Goal: Task Accomplishment & Management: Complete application form

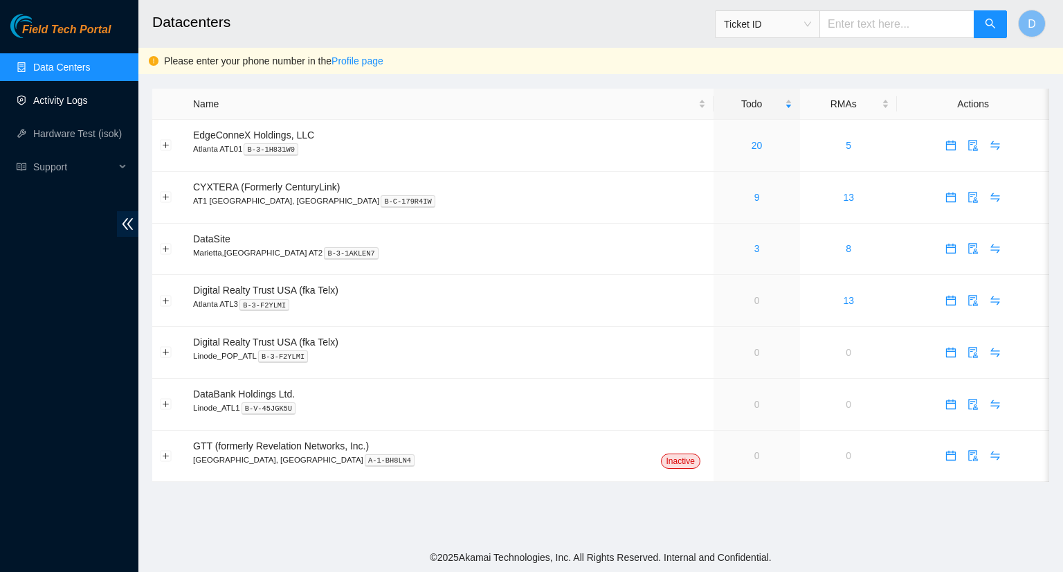
click at [46, 98] on link "Activity Logs" at bounding box center [60, 100] width 55 height 11
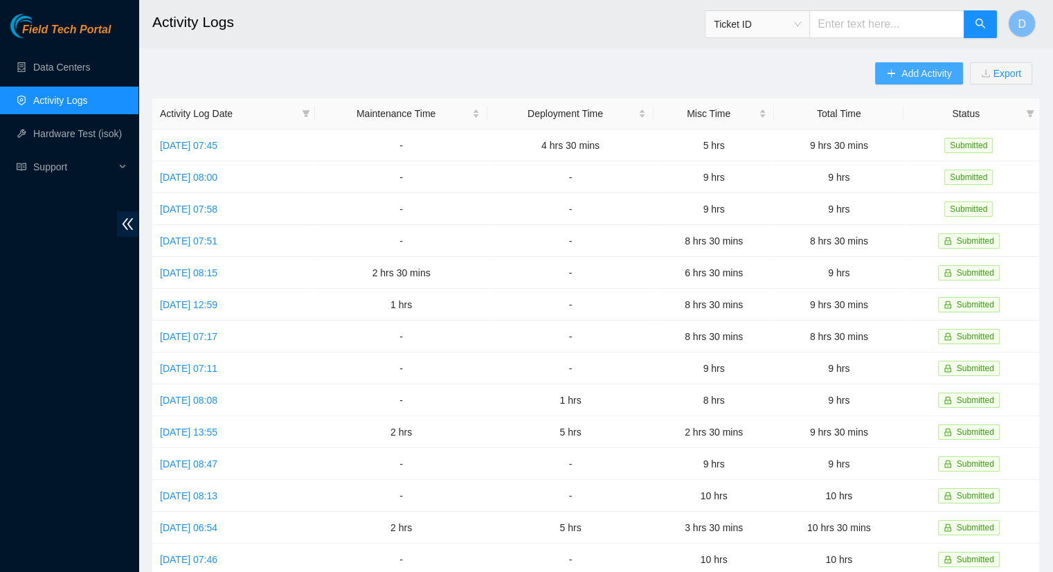
click at [922, 85] on div "Add Activity Export" at bounding box center [957, 80] width 164 height 36
click at [892, 74] on icon "plus" at bounding box center [891, 74] width 10 height 10
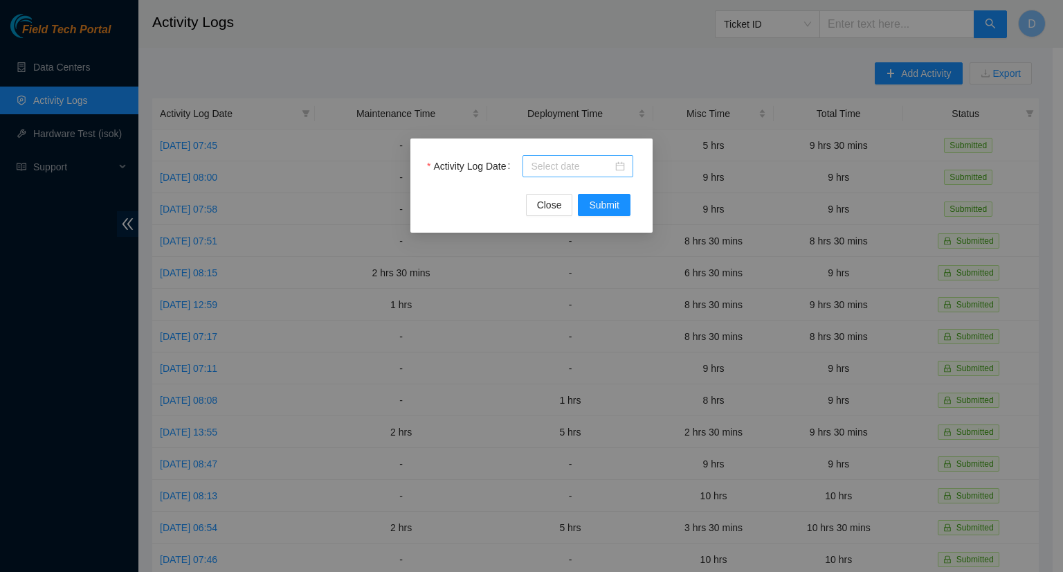
click at [622, 170] on div at bounding box center [578, 166] width 94 height 15
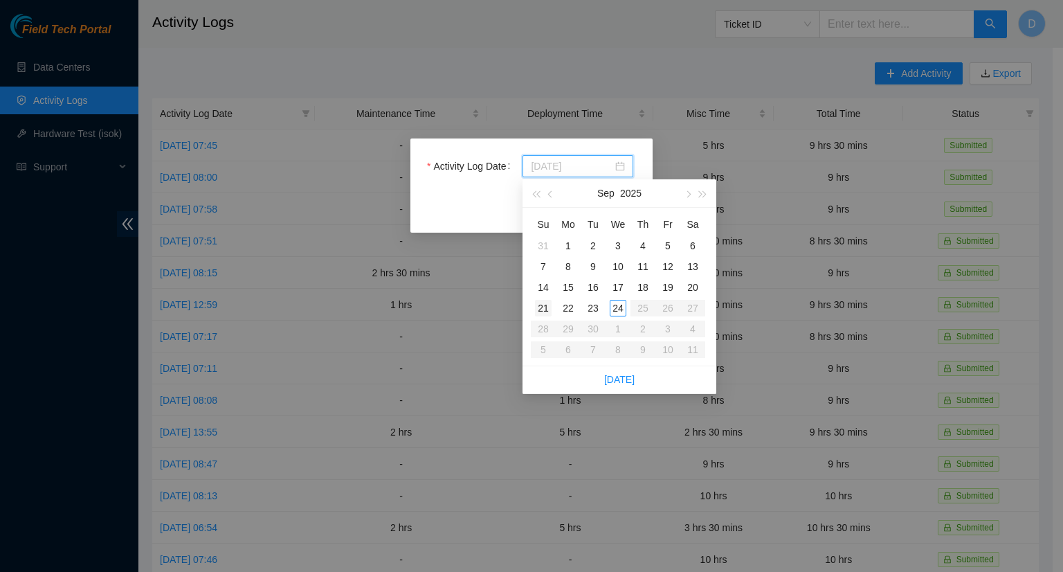
type input "[DATE]"
click at [593, 305] on div "23" at bounding box center [593, 308] width 17 height 17
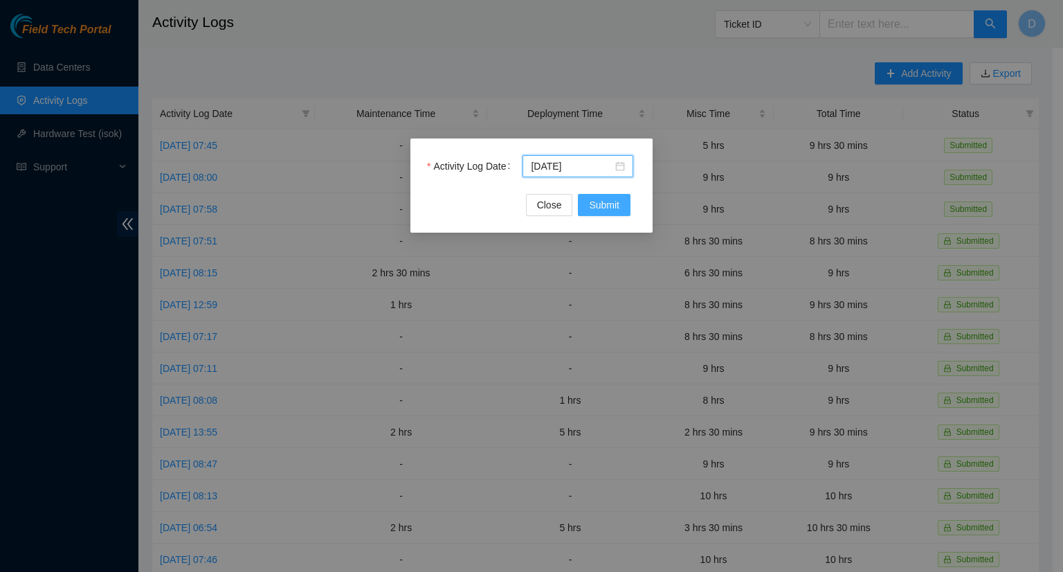
click at [619, 202] on span "Submit" at bounding box center [604, 204] width 30 height 15
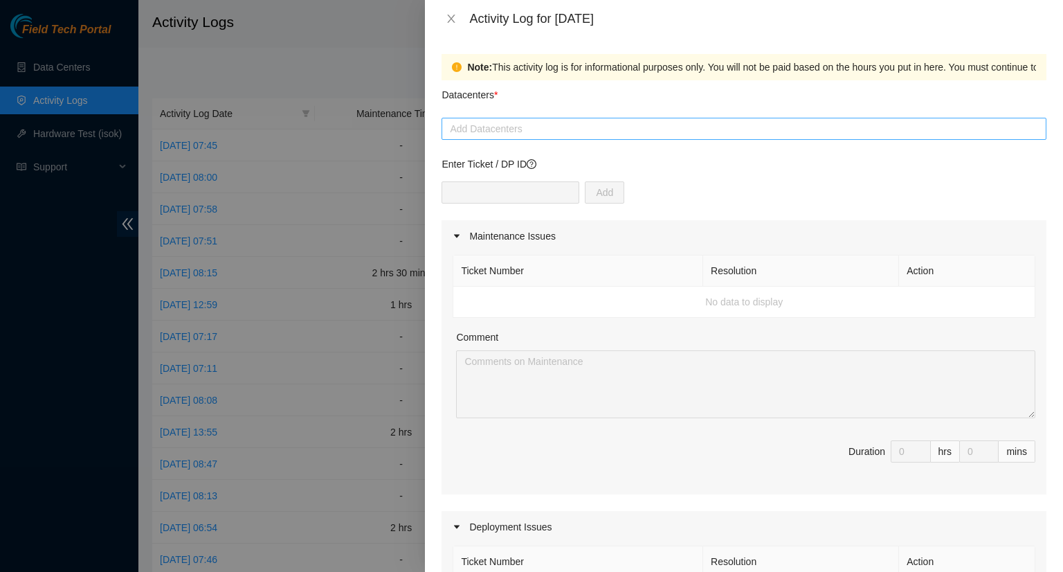
click at [538, 133] on div at bounding box center [744, 128] width 598 height 17
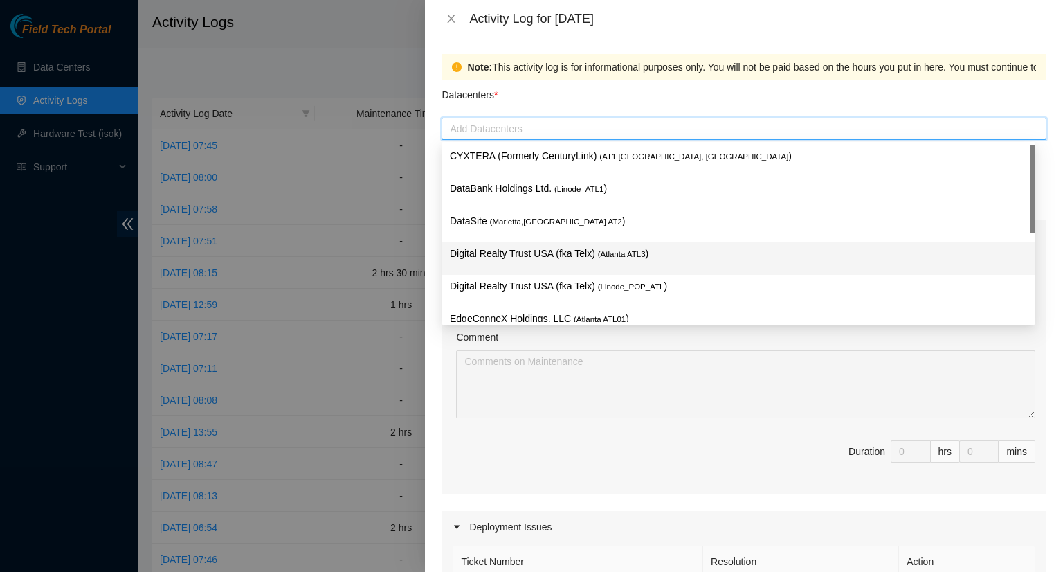
click at [533, 252] on p "Digital Realty Trust USA (fka Telx) ( [GEOGRAPHIC_DATA] ATL3 )" at bounding box center [738, 254] width 577 height 16
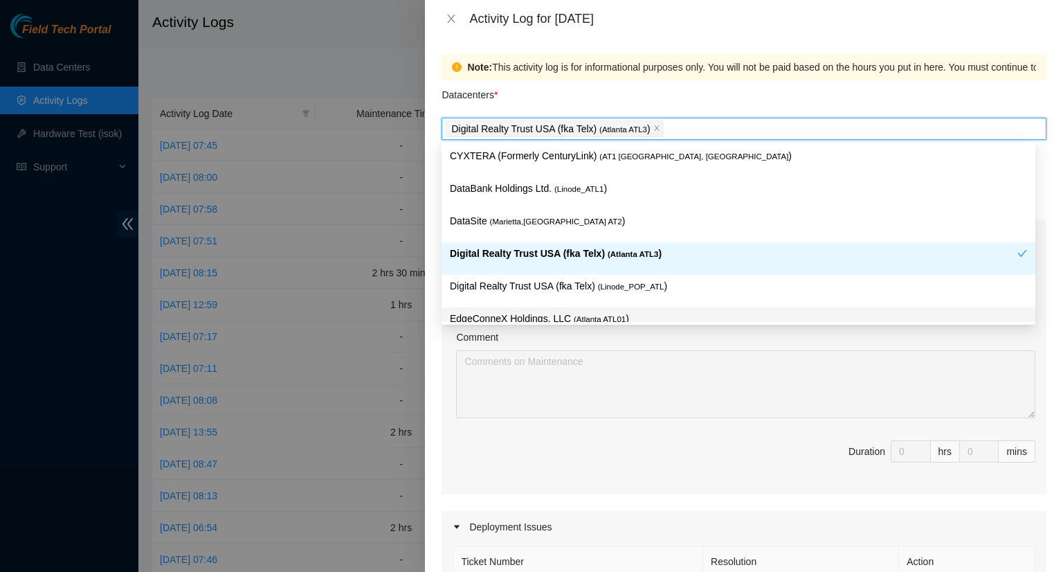
click at [741, 341] on div "Comment" at bounding box center [745, 340] width 579 height 21
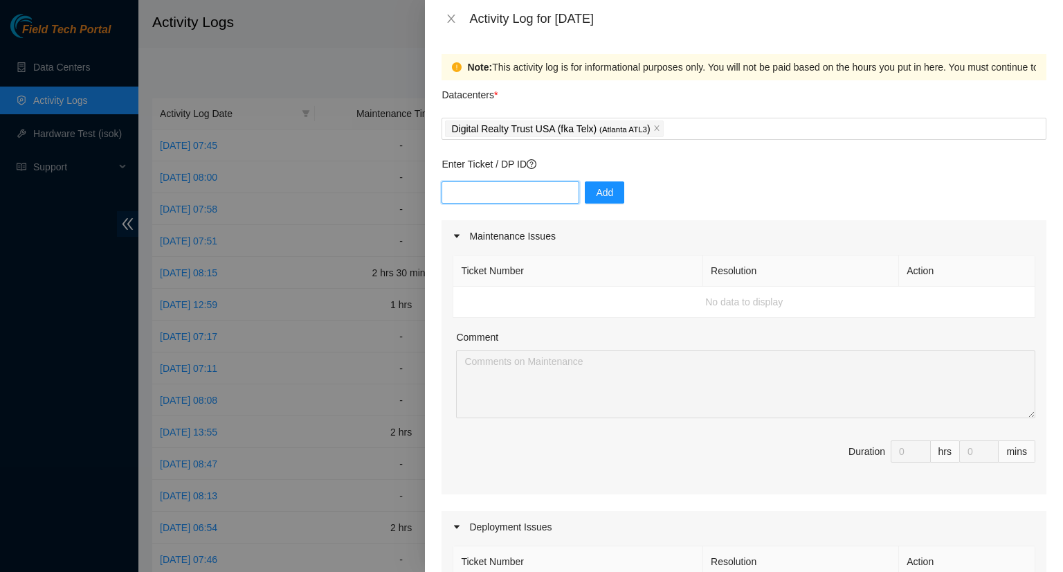
click at [493, 193] on input "text" at bounding box center [511, 192] width 138 height 22
paste input "DP73171"
type input "DP73171"
click at [596, 197] on span "Add" at bounding box center [604, 192] width 17 height 15
click at [481, 195] on input "text" at bounding box center [511, 192] width 138 height 22
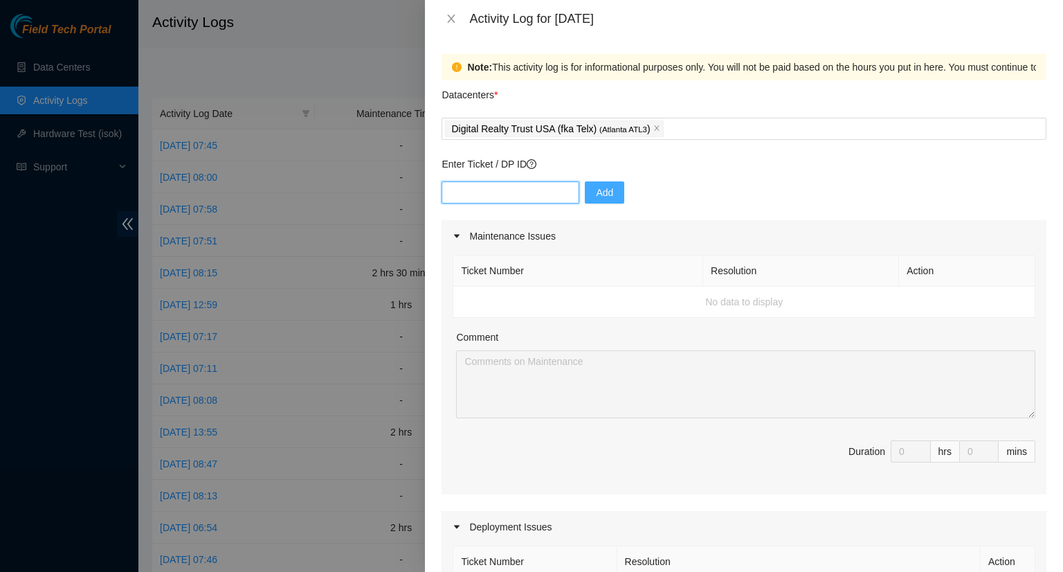
paste input "DP73171"
type input "DP73172"
click at [596, 193] on span "Add" at bounding box center [604, 192] width 17 height 15
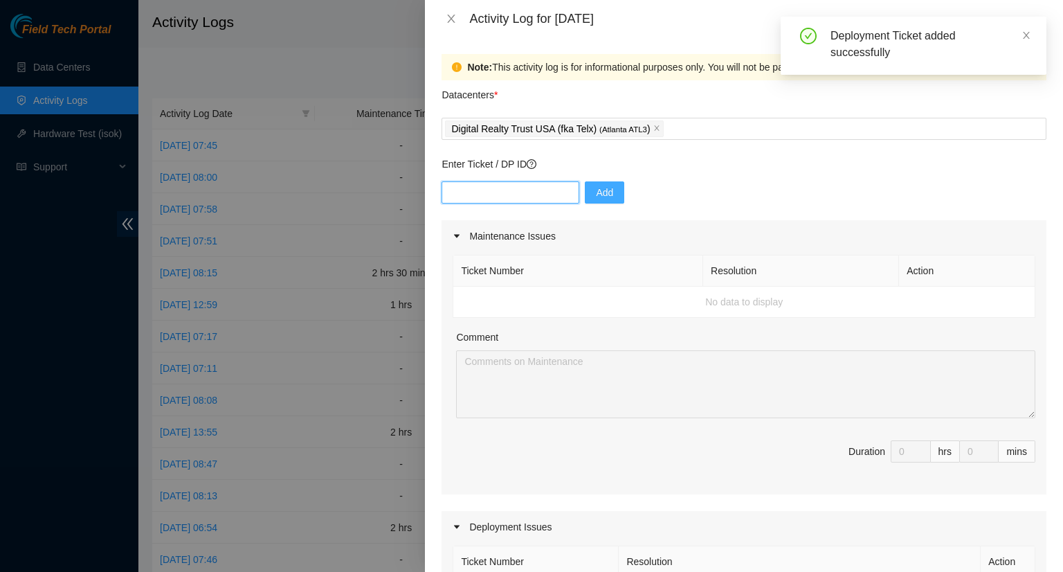
click at [499, 195] on input "text" at bounding box center [511, 192] width 138 height 22
paste input "DP73171"
click at [498, 195] on input "DP73171" at bounding box center [511, 192] width 138 height 22
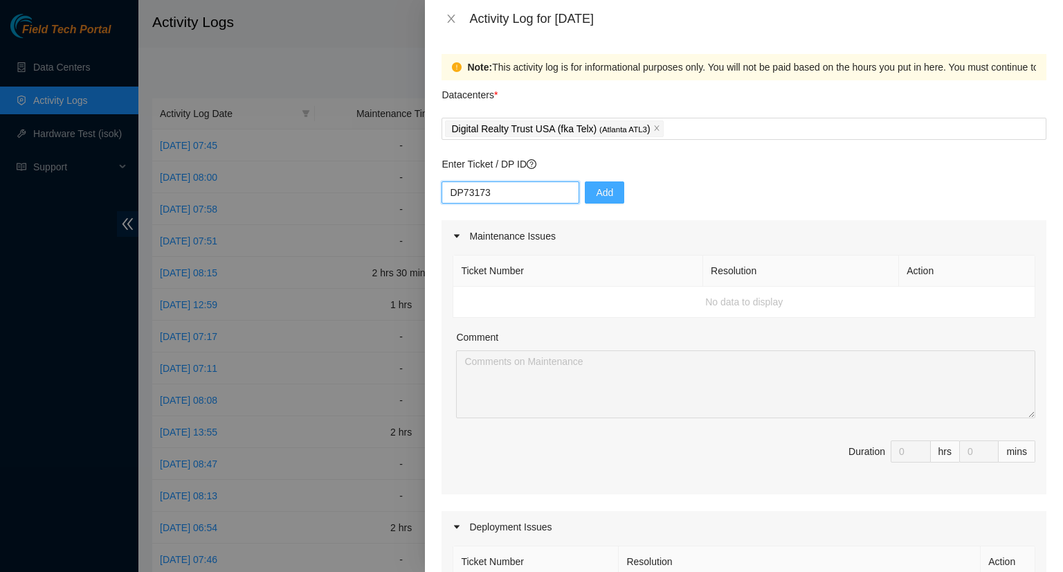
type input "DP73173"
click at [585, 195] on button "Add" at bounding box center [604, 192] width 39 height 22
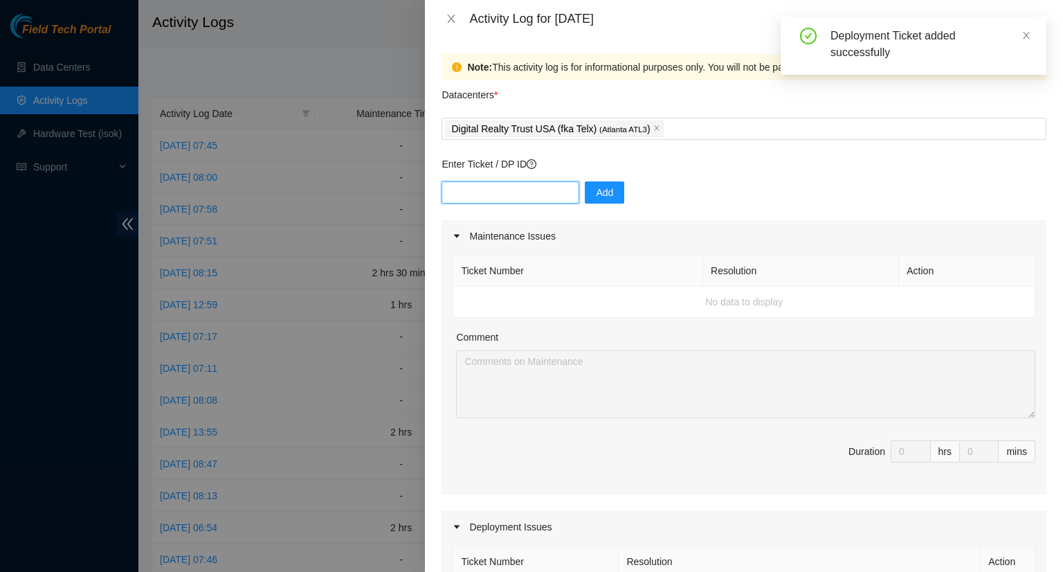
click at [516, 197] on input "text" at bounding box center [511, 192] width 138 height 22
paste input "DP73171"
type input "DP73174"
click at [596, 192] on span "Add" at bounding box center [604, 192] width 17 height 15
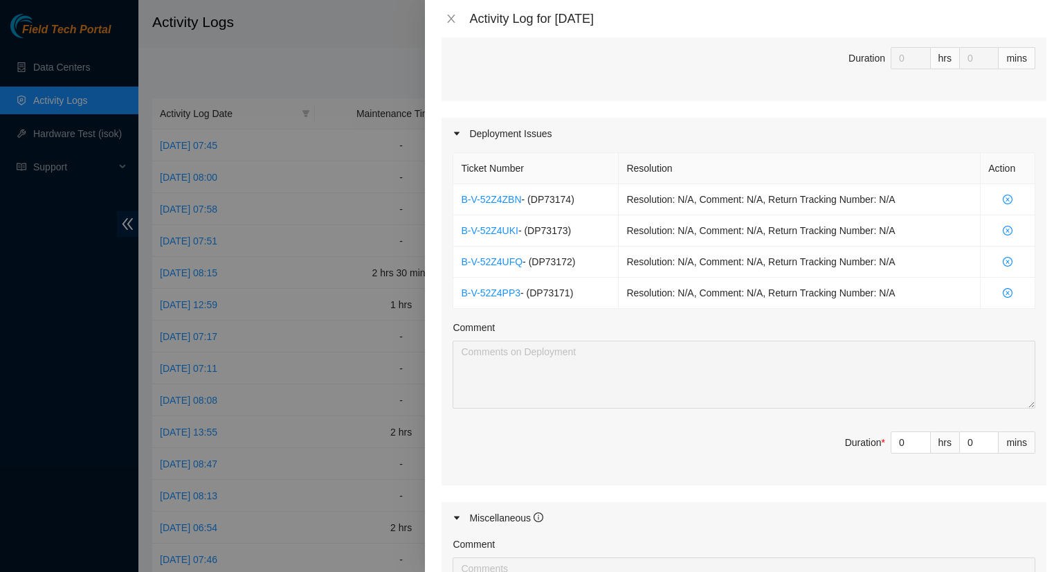
scroll to position [415, 0]
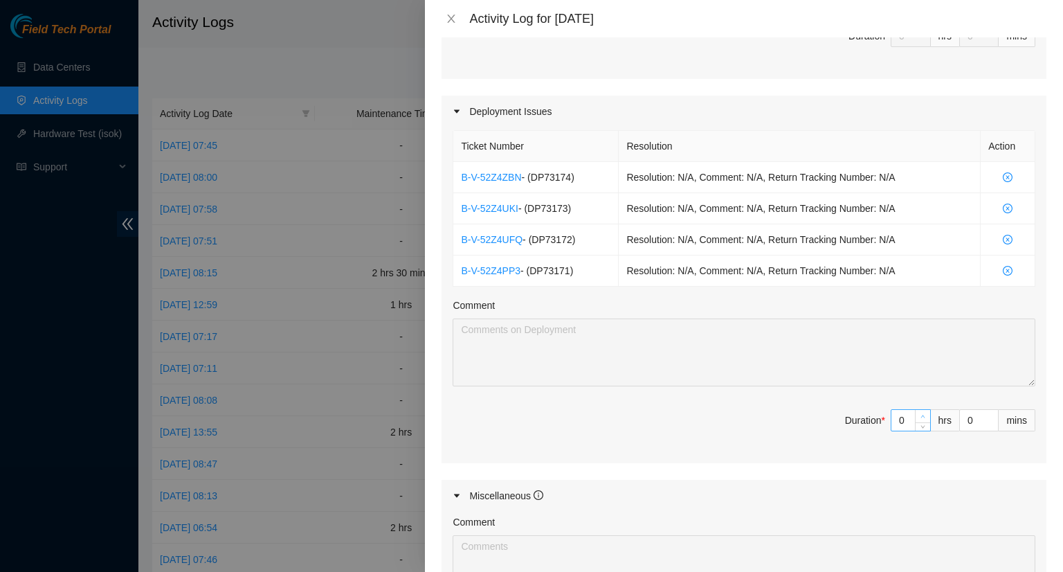
type input "1"
click at [921, 414] on icon "up" at bounding box center [923, 416] width 5 height 5
type input "2"
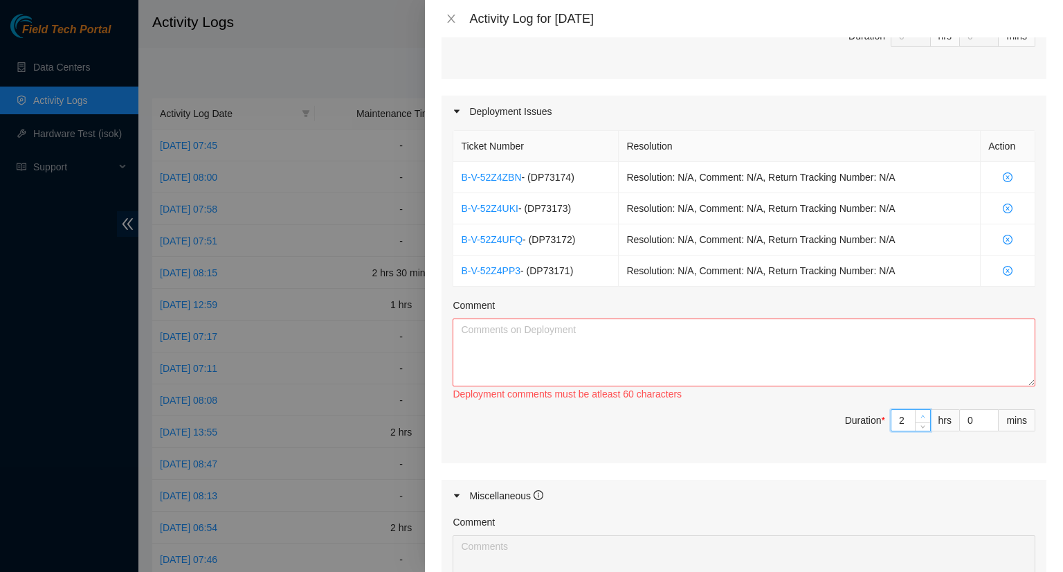
click at [921, 414] on icon "up" at bounding box center [923, 416] width 5 height 5
type input "3"
click at [921, 414] on icon "up" at bounding box center [923, 416] width 5 height 5
type input "4"
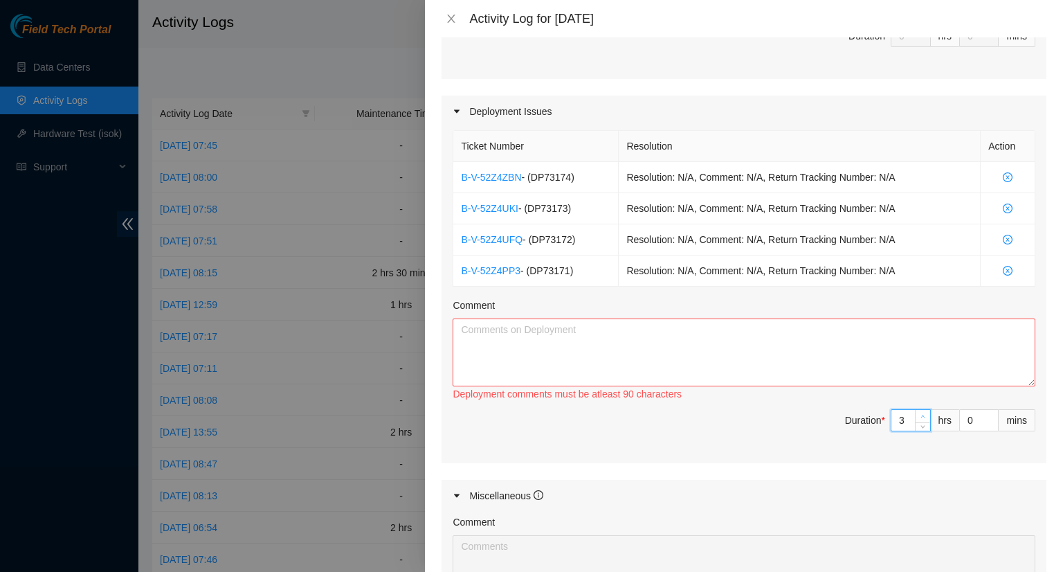
type input "4"
click at [921, 414] on icon "up" at bounding box center [923, 416] width 5 height 5
type input "5"
click at [921, 414] on icon "up" at bounding box center [923, 416] width 5 height 5
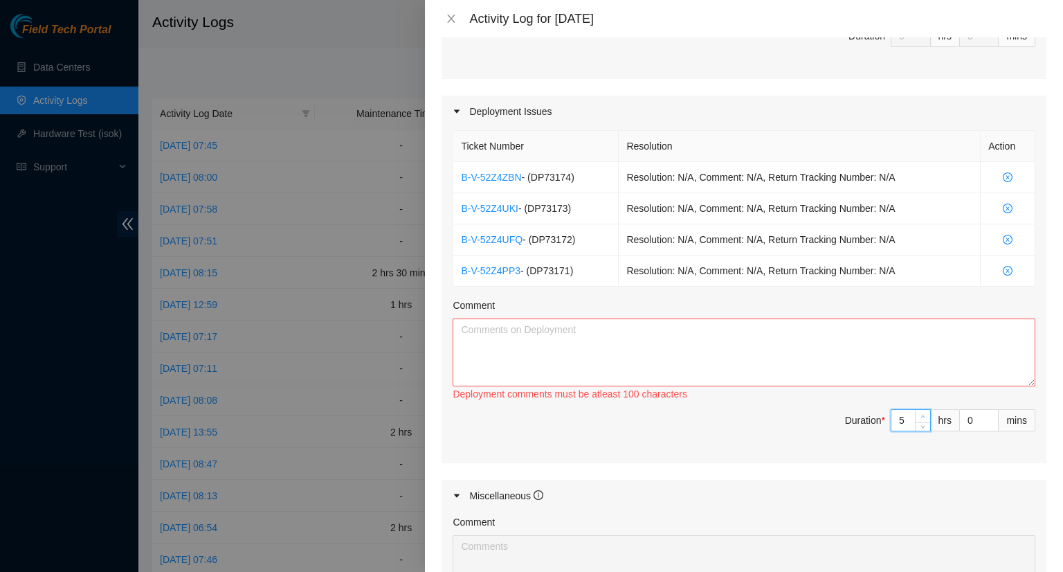
type input "6"
click at [921, 414] on icon "up" at bounding box center [923, 416] width 5 height 5
type input "5"
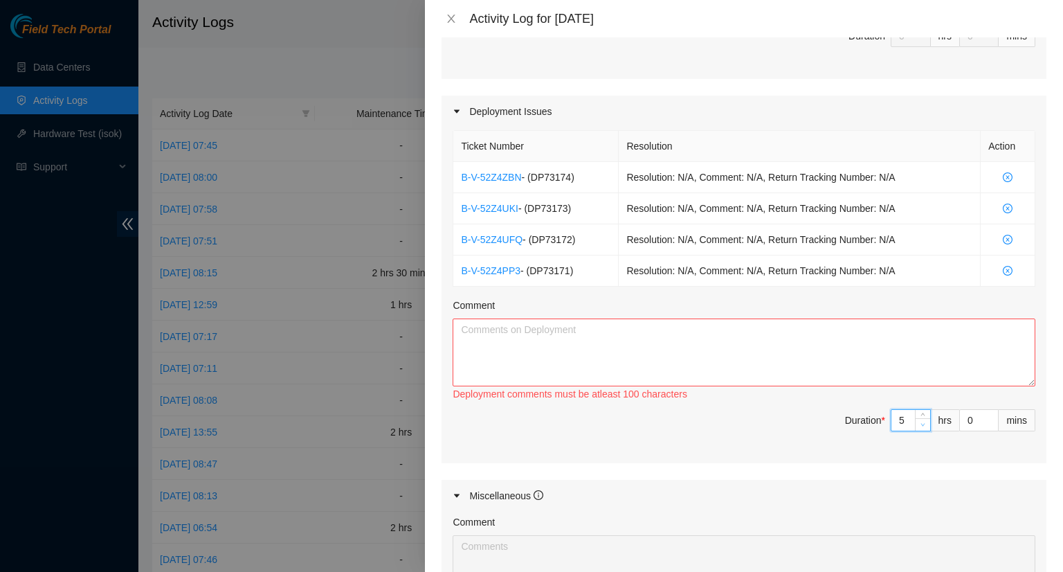
click at [921, 422] on icon "down" at bounding box center [923, 424] width 5 height 5
click at [533, 339] on textarea "Comment" at bounding box center [744, 352] width 583 height 68
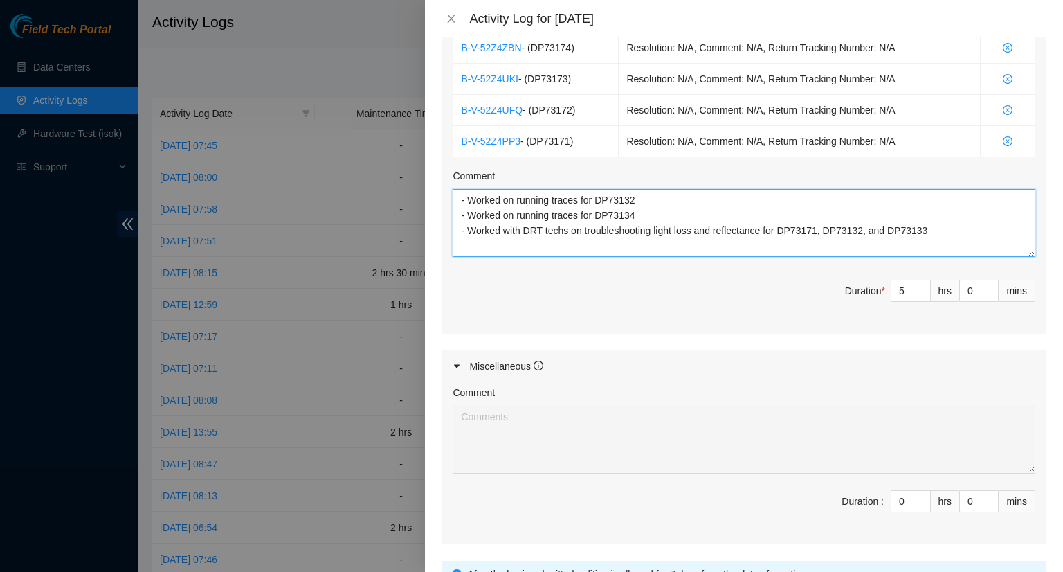
scroll to position [623, 0]
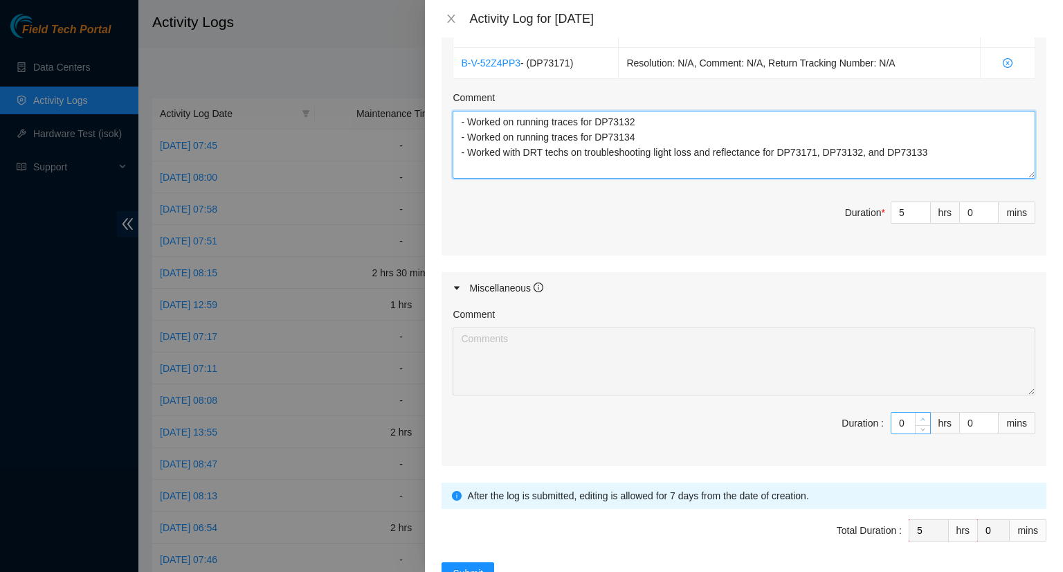
type textarea "- Worked on running traces for DP73132 - Worked on running traces for DP73134 -…"
type input "1"
type input "6"
click at [919, 415] on span "up" at bounding box center [923, 419] width 8 height 8
type input "2"
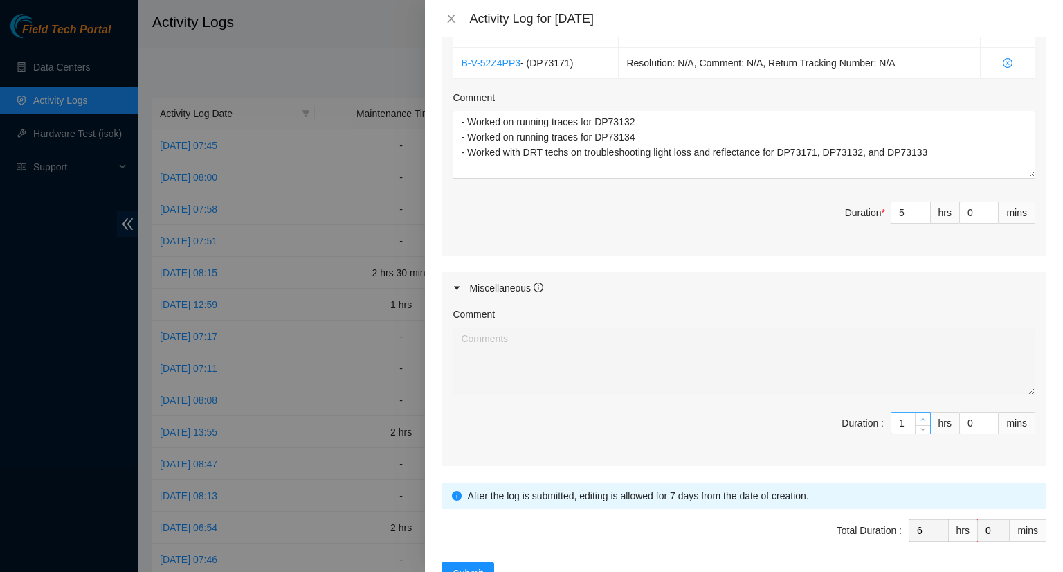
type input "7"
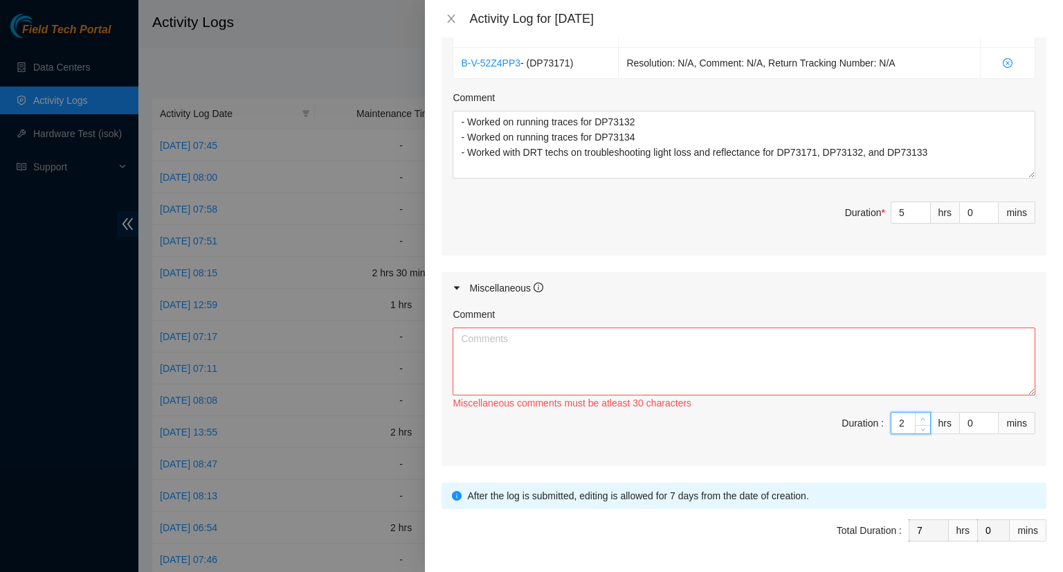
click at [919, 415] on span "up" at bounding box center [923, 419] width 8 height 8
type input "3"
type input "8"
click at [919, 415] on span "up" at bounding box center [923, 419] width 8 height 8
type input "4"
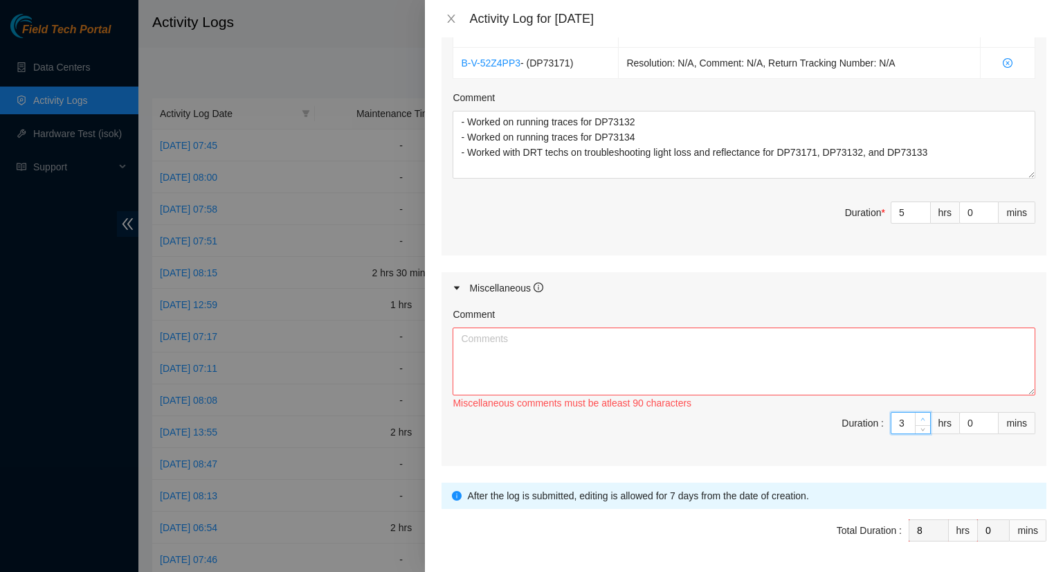
type input "9"
click at [919, 415] on span "up" at bounding box center [923, 419] width 8 height 8
type input "1"
click at [987, 205] on span "up" at bounding box center [991, 209] width 8 height 8
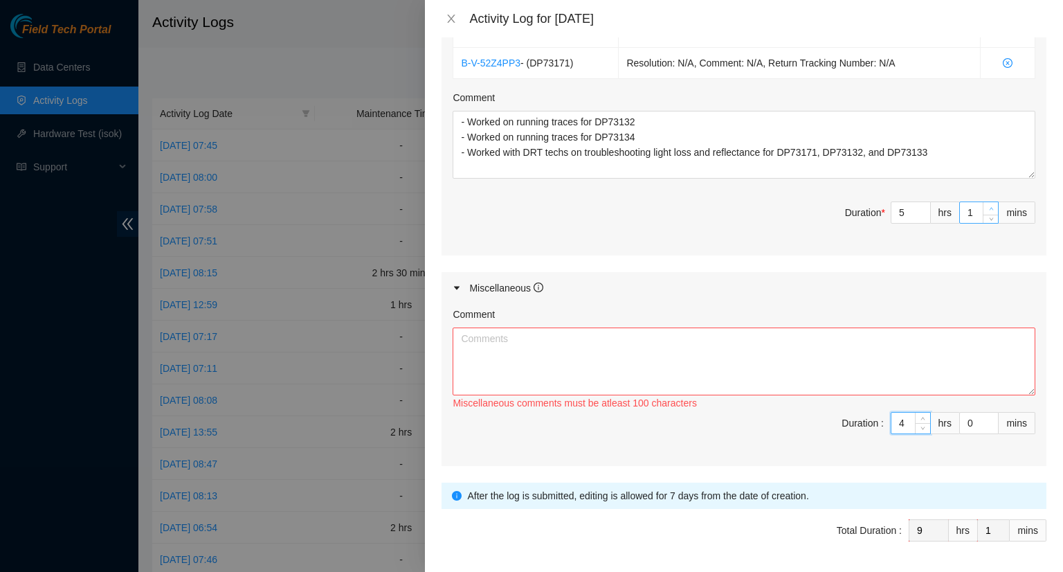
type input "2"
click at [987, 205] on span "up" at bounding box center [991, 209] width 8 height 8
type input "3"
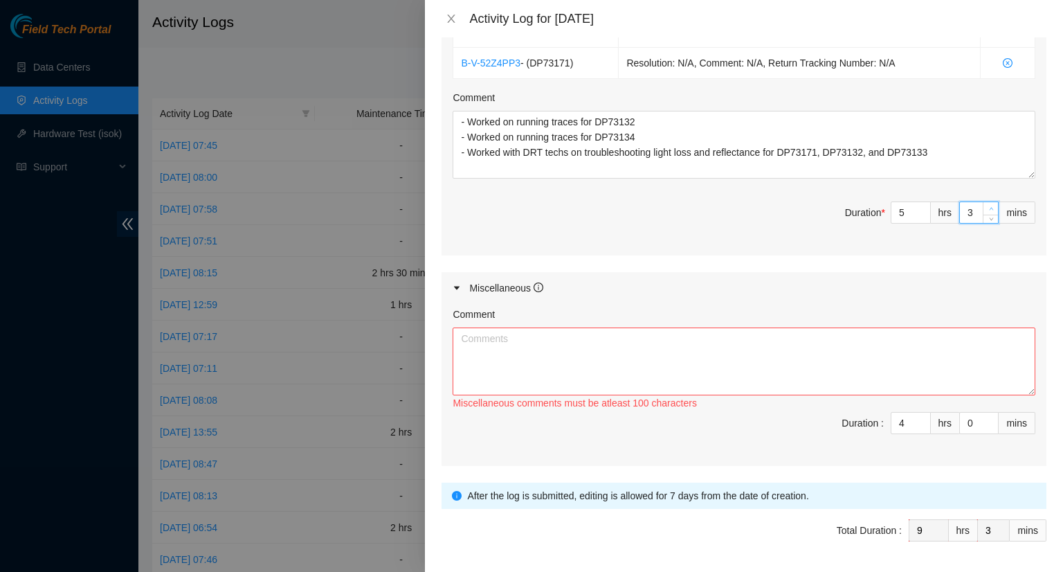
click at [987, 205] on span "up" at bounding box center [991, 209] width 8 height 8
type input "4"
click at [989, 206] on icon "up" at bounding box center [991, 208] width 5 height 5
type input "5"
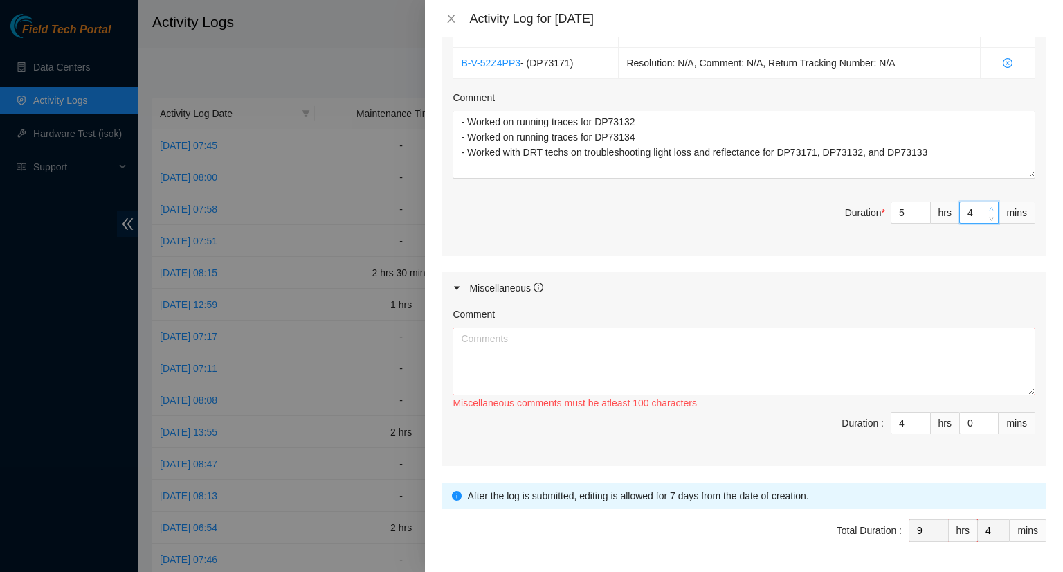
type input "5"
click at [989, 206] on icon "up" at bounding box center [991, 208] width 5 height 5
type input "6"
click at [989, 206] on icon "up" at bounding box center [991, 208] width 5 height 5
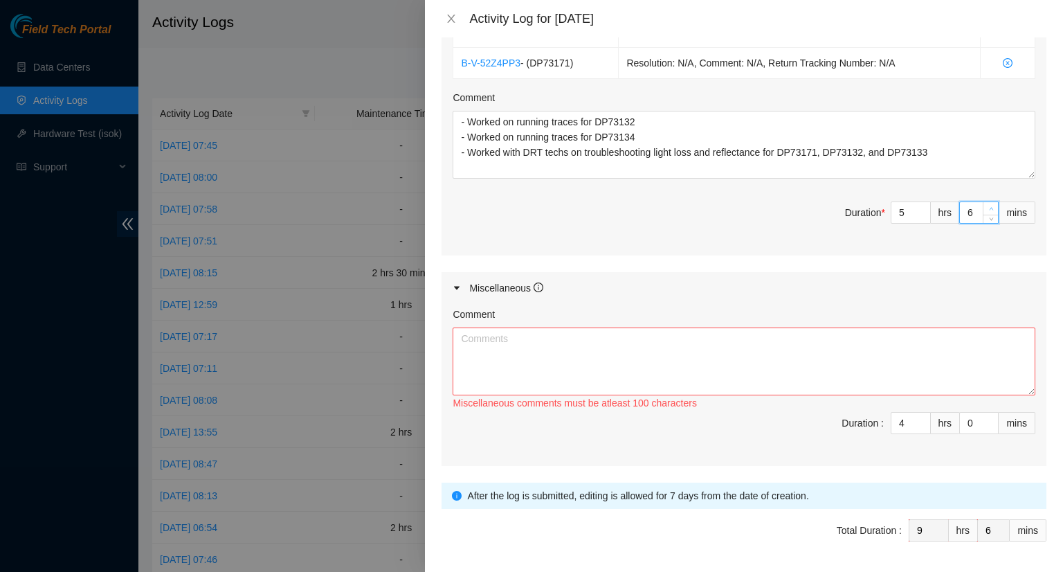
type input "7"
click at [989, 206] on icon "up" at bounding box center [991, 208] width 5 height 5
type input "8"
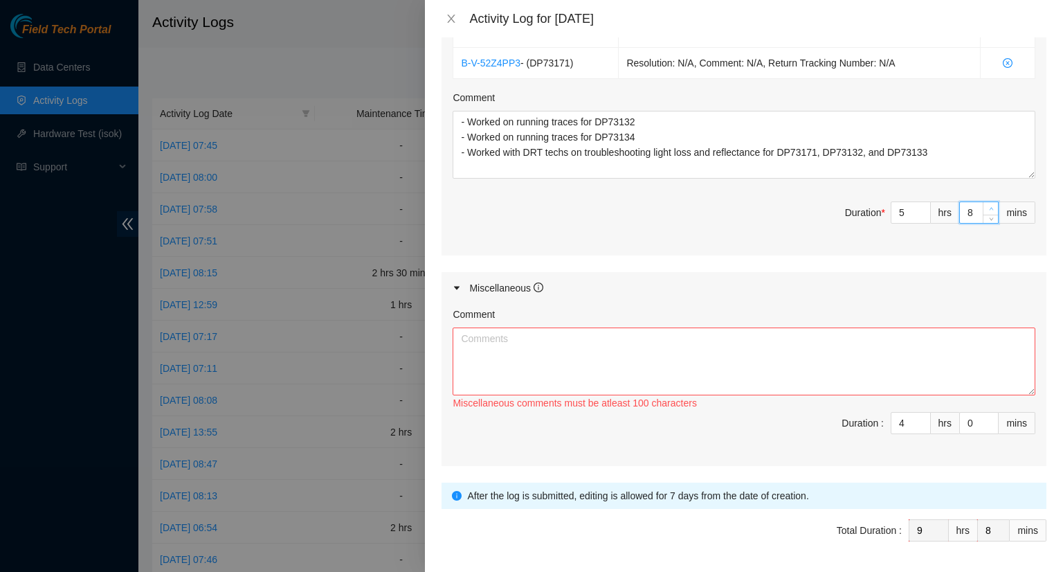
click at [989, 206] on icon "up" at bounding box center [991, 208] width 5 height 5
type input "9"
click at [989, 206] on icon "up" at bounding box center [991, 208] width 5 height 5
type input "10"
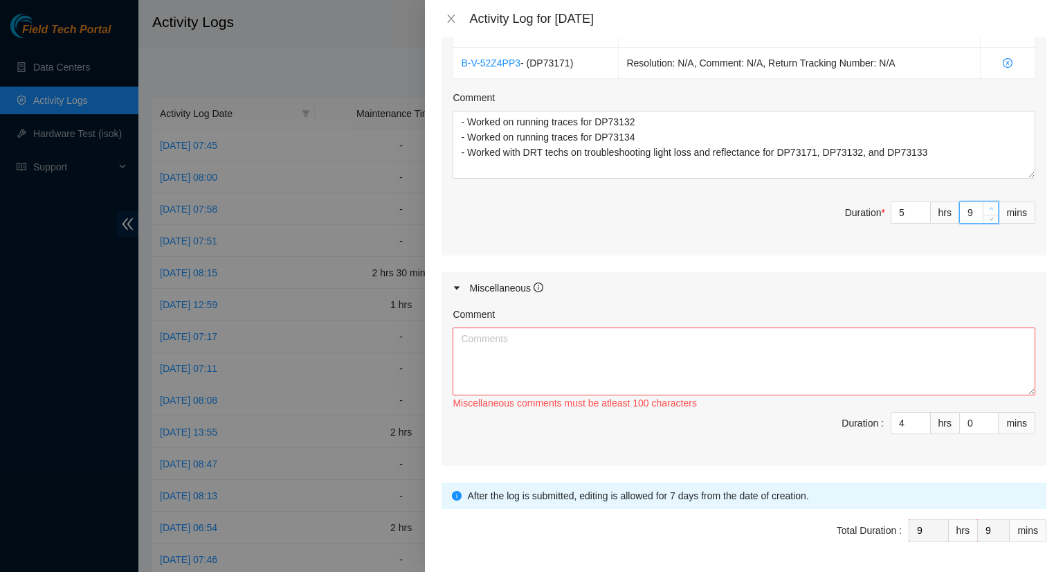
type input "10"
type input "11"
type input "12"
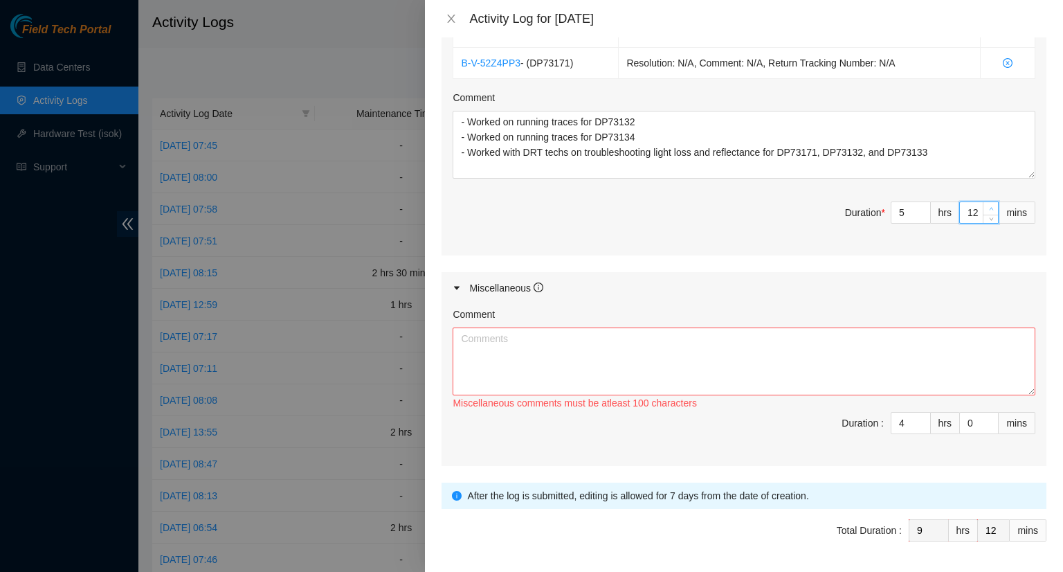
click at [989, 206] on icon "up" at bounding box center [991, 208] width 5 height 5
type input "1"
type input "0"
type input "3"
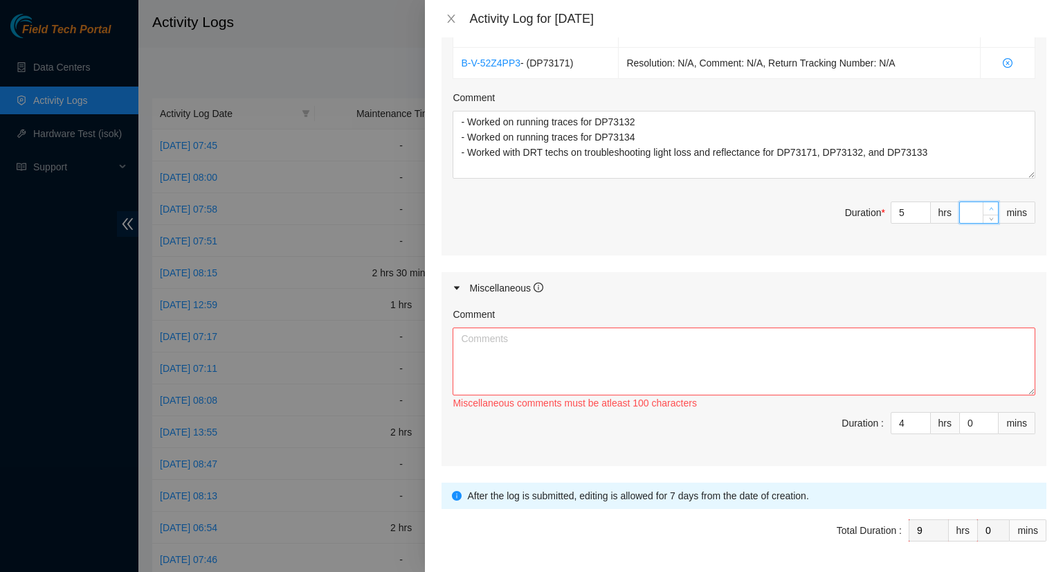
type input "3"
type input "30"
type input "6"
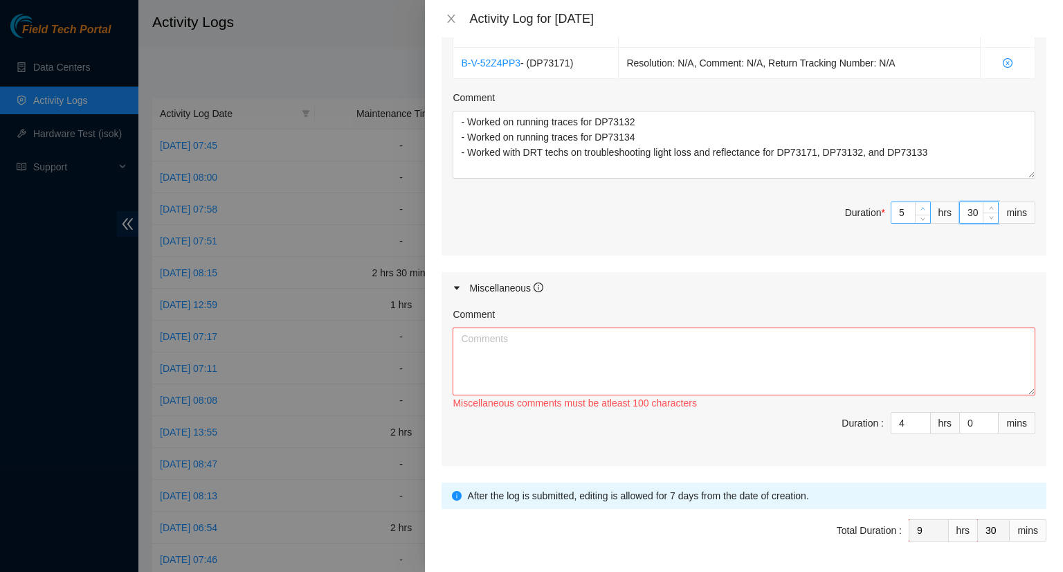
type input "10"
click at [921, 206] on icon "up" at bounding box center [923, 208] width 5 height 5
type input "7"
type input "11"
click at [921, 206] on icon "up" at bounding box center [923, 208] width 5 height 5
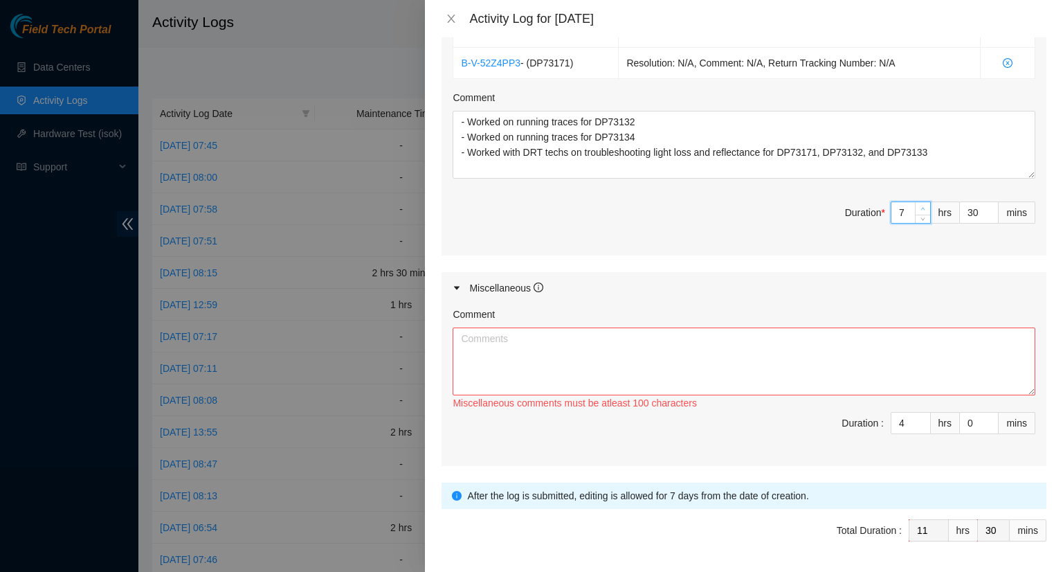
type input "8"
type input "12"
click at [921, 206] on icon "up" at bounding box center [923, 208] width 5 height 5
type input "7"
type input "11"
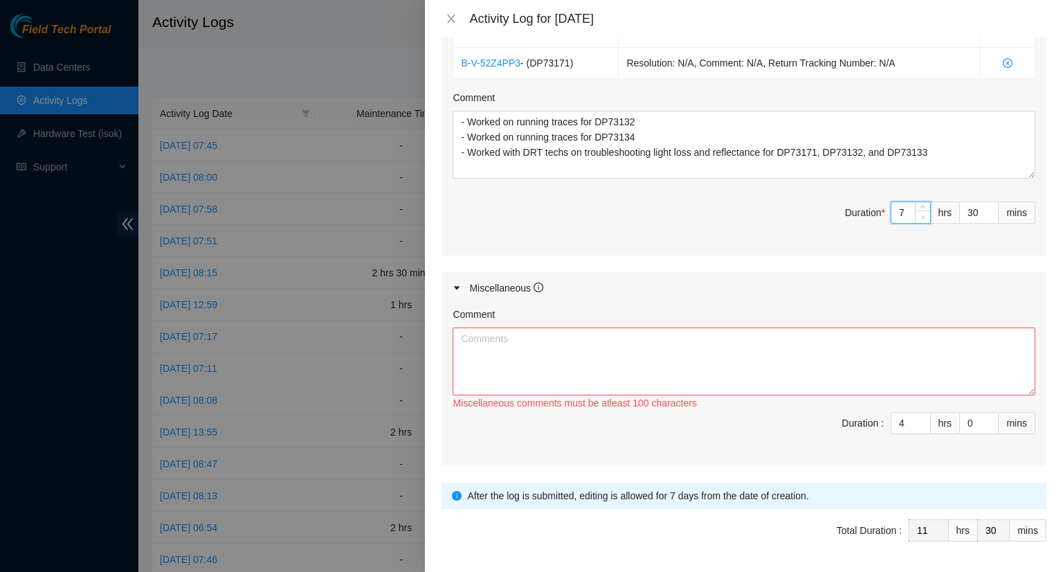
click at [921, 216] on icon "down" at bounding box center [923, 217] width 5 height 5
type input "3"
type input "10"
click at [921, 426] on icon "down" at bounding box center [923, 427] width 4 height 3
type input "2"
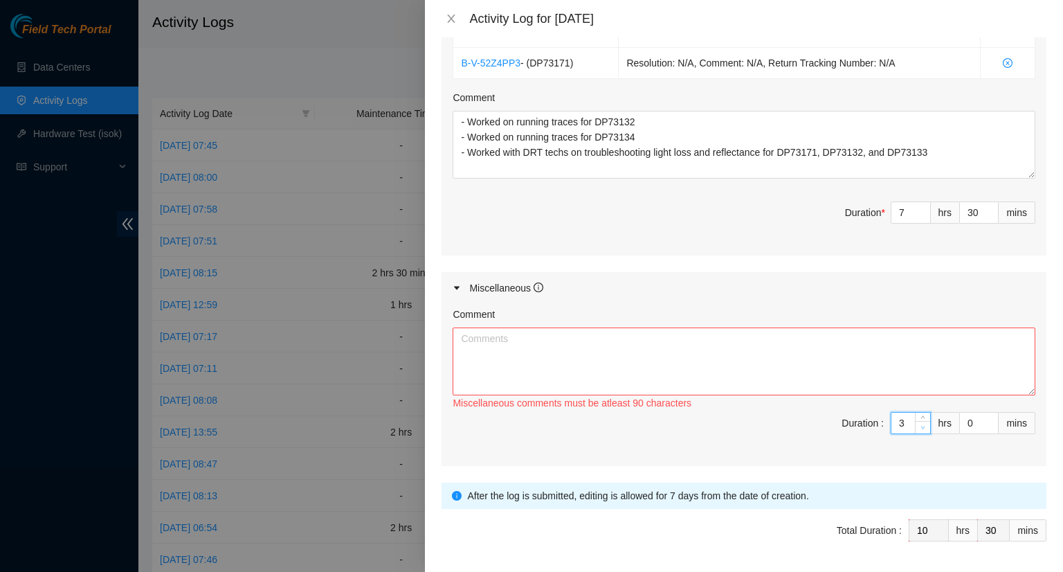
type input "9"
click at [921, 426] on icon "down" at bounding box center [923, 427] width 4 height 3
click at [648, 359] on textarea "Comment" at bounding box center [744, 361] width 583 height 68
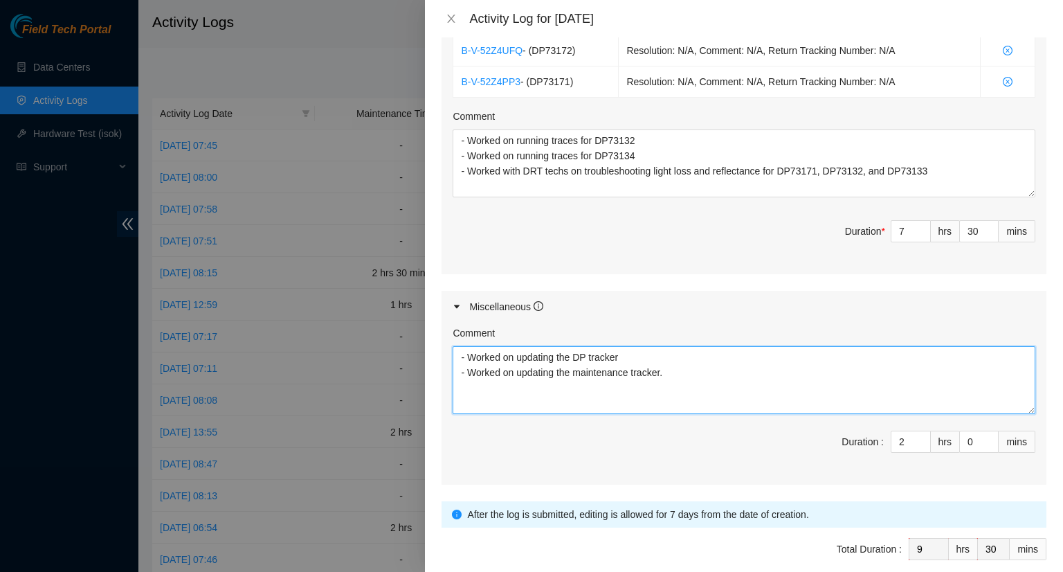
scroll to position [664, 0]
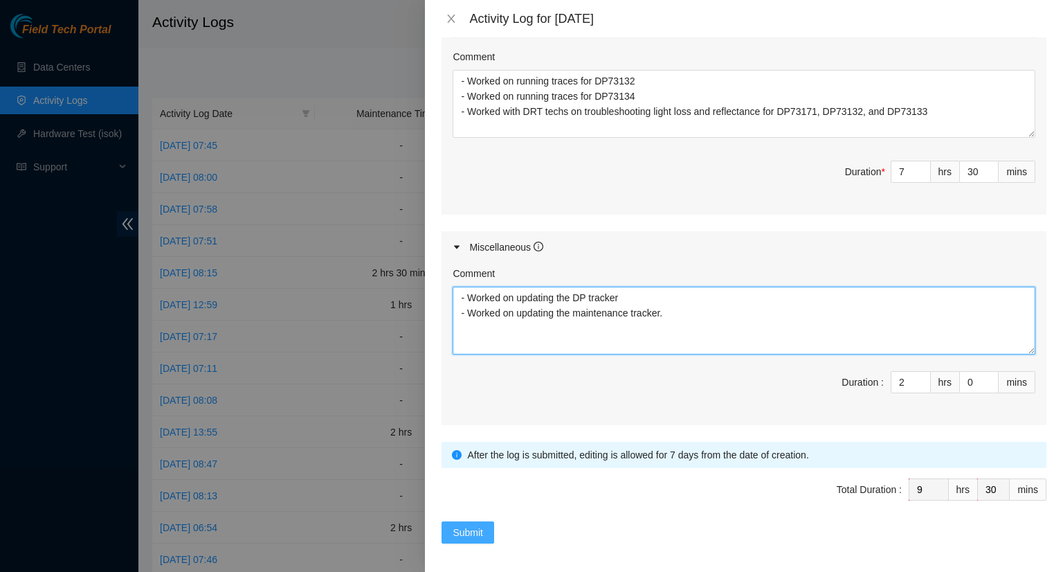
type textarea "- Worked on updating the DP tracker - Worked on updating the maintenance tracke…"
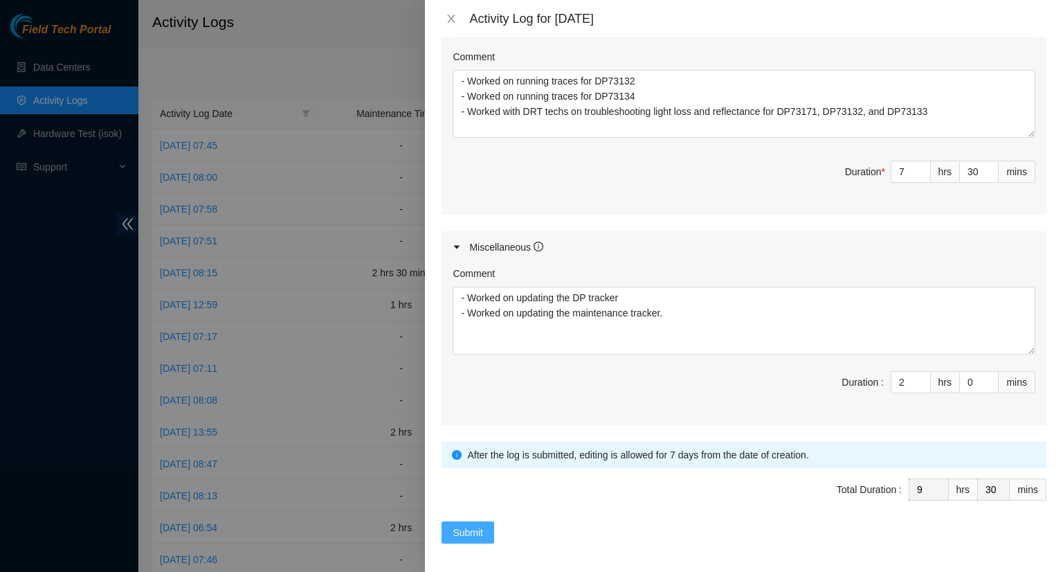
click at [476, 533] on span "Submit" at bounding box center [468, 532] width 30 height 15
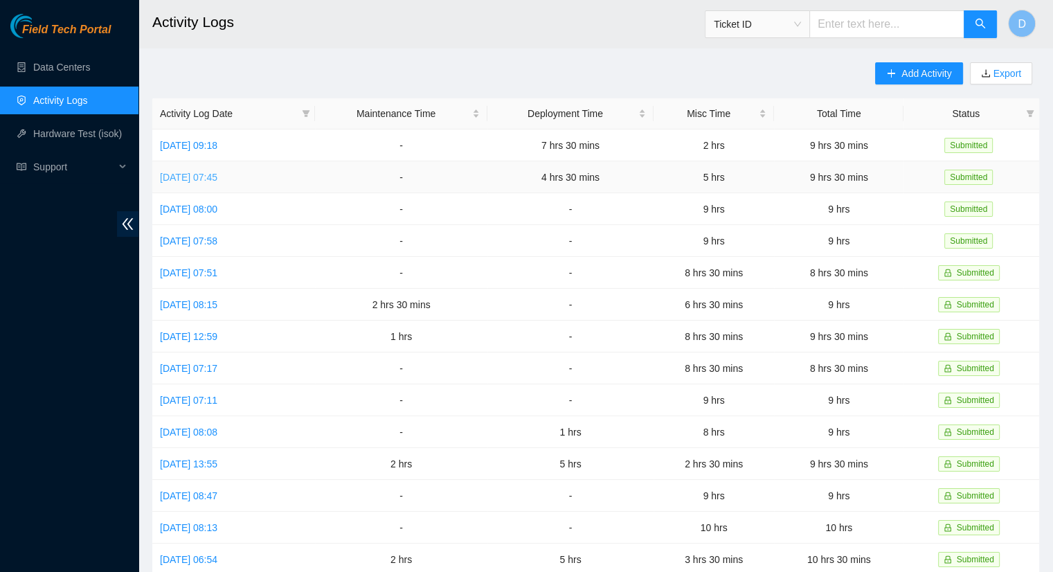
click at [217, 175] on link "[DATE] 07:45" at bounding box center [188, 177] width 57 height 11
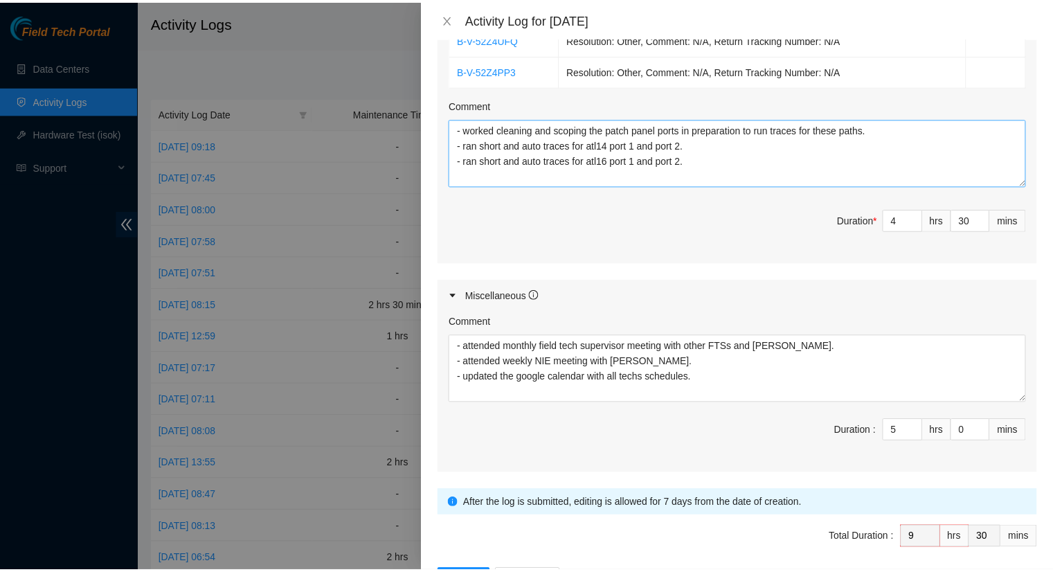
scroll to position [664, 0]
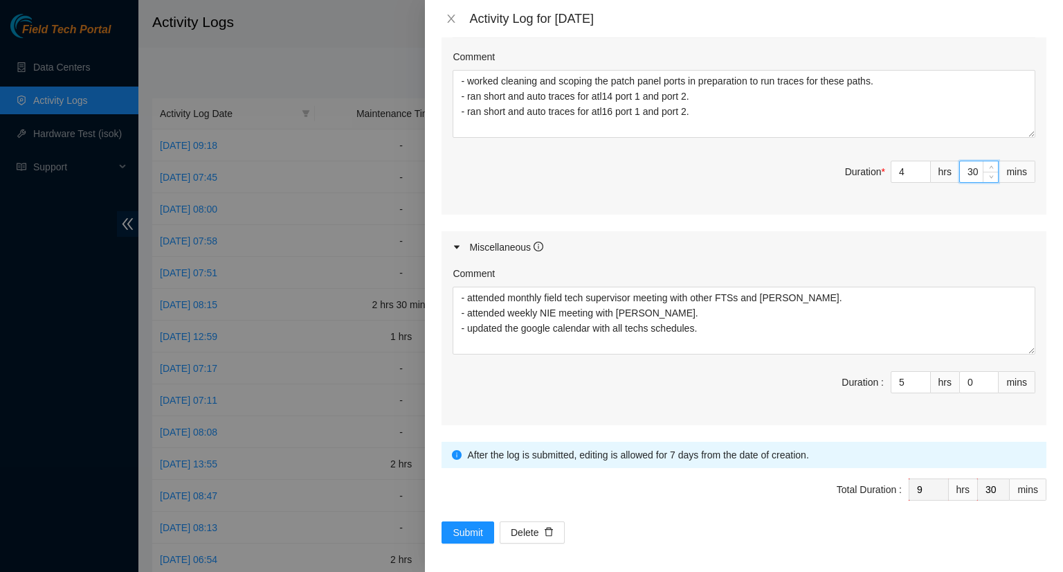
drag, startPoint x: 969, startPoint y: 168, endPoint x: 950, endPoint y: 170, distance: 18.9
click at [960, 170] on input "30" at bounding box center [979, 171] width 38 height 21
type input "09"
type input "9"
type input "0"
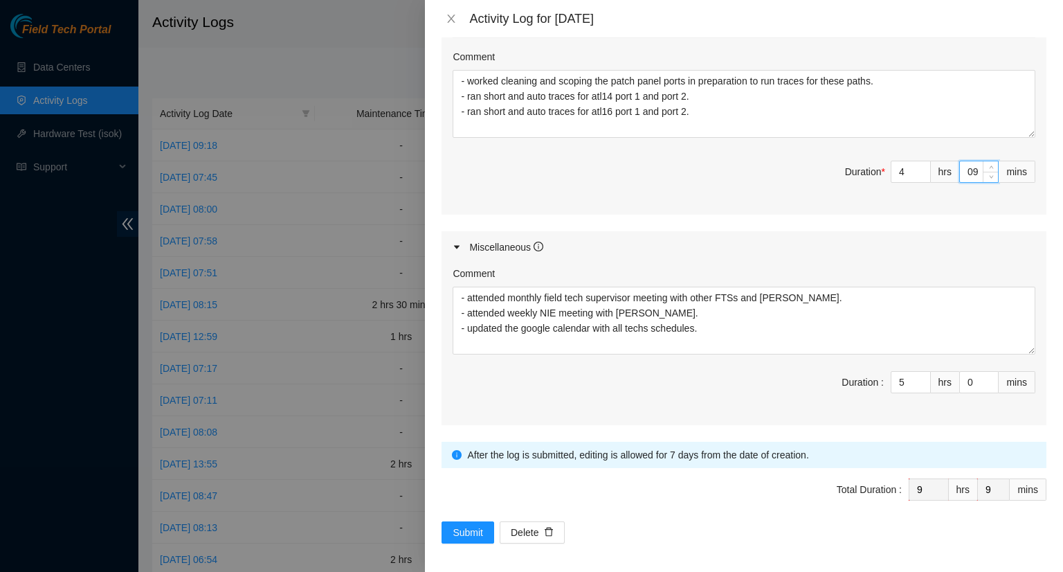
type input "0"
click at [665, 485] on span "Total Duration : 9 hrs 0 mins" at bounding box center [744, 497] width 605 height 39
click at [458, 525] on span "Submit" at bounding box center [468, 532] width 30 height 15
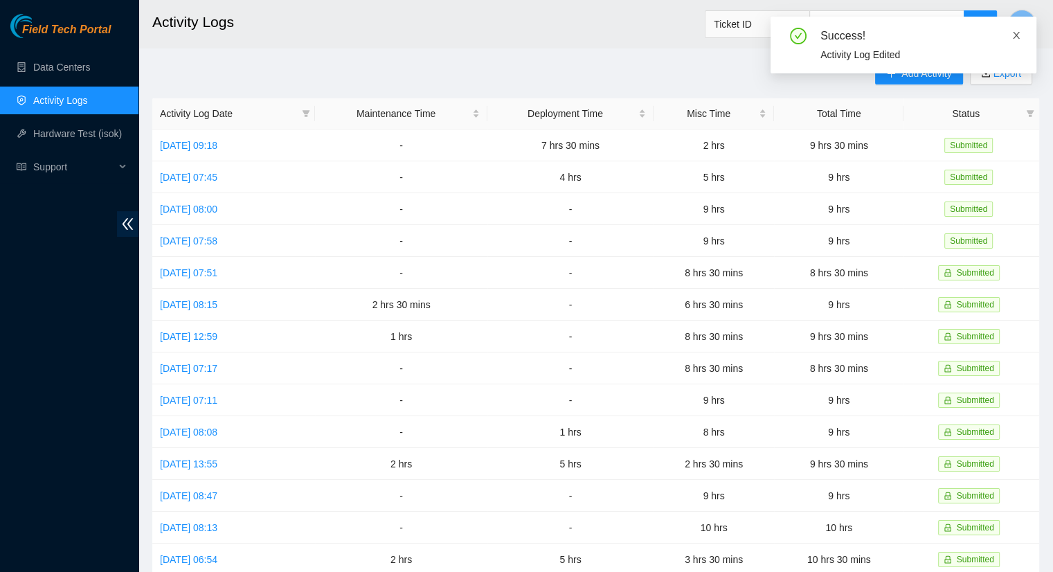
click at [1016, 38] on icon "close" at bounding box center [1016, 35] width 10 height 10
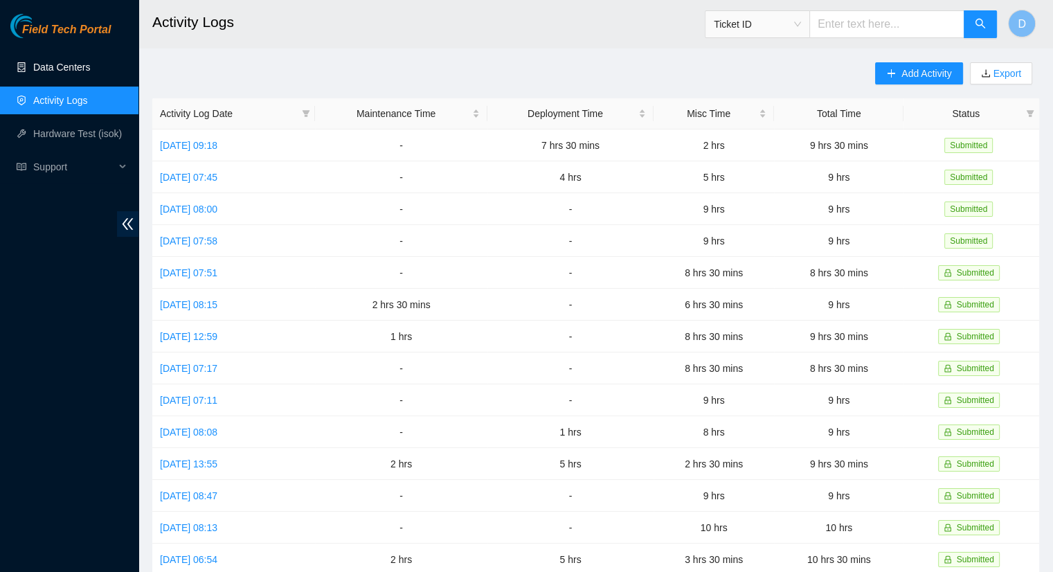
click at [36, 65] on link "Data Centers" at bounding box center [61, 67] width 57 height 11
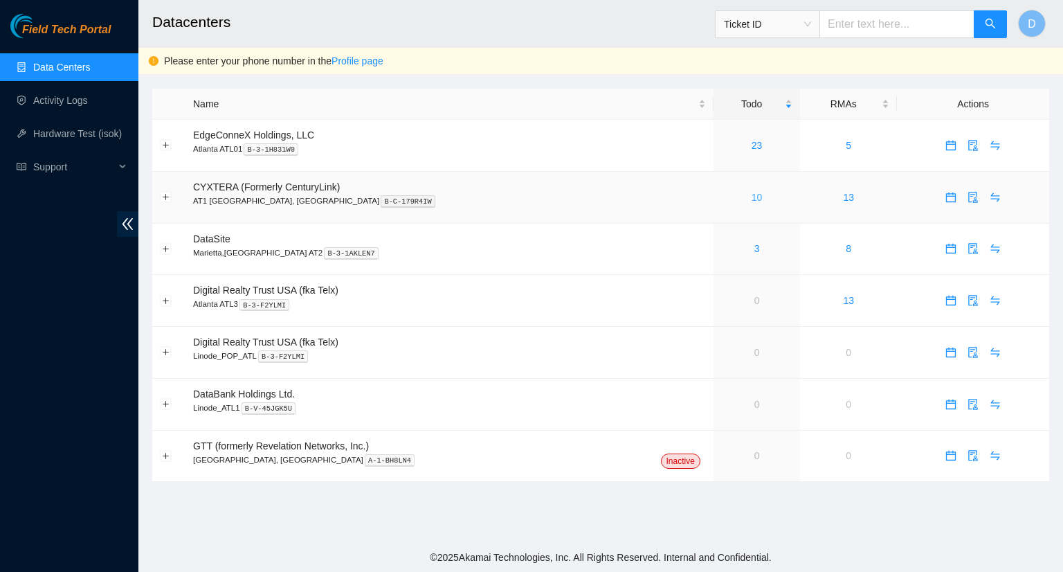
click at [752, 200] on link "10" at bounding box center [757, 197] width 11 height 11
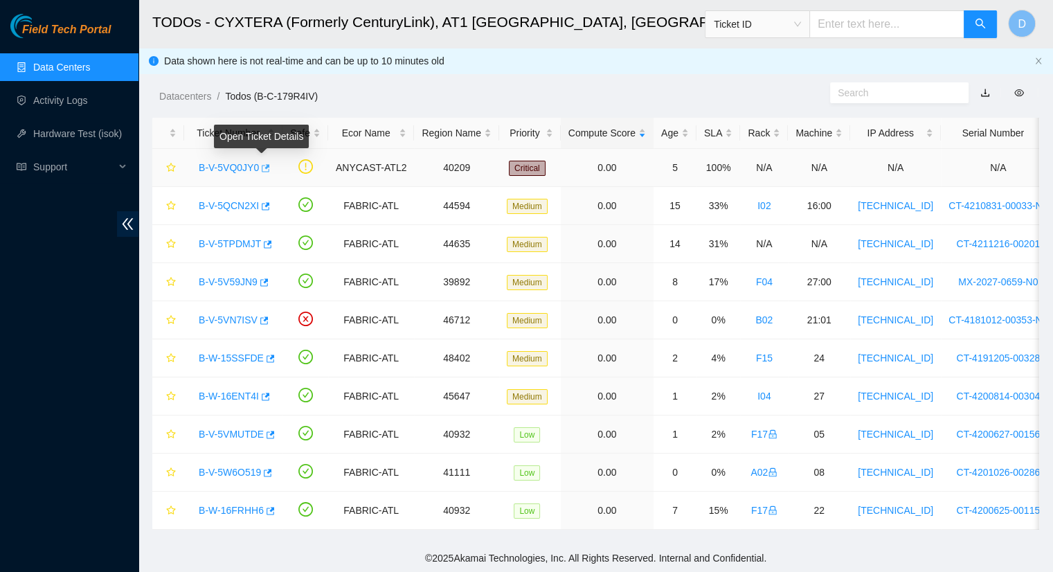
click at [260, 169] on icon "button" at bounding box center [265, 168] width 10 height 10
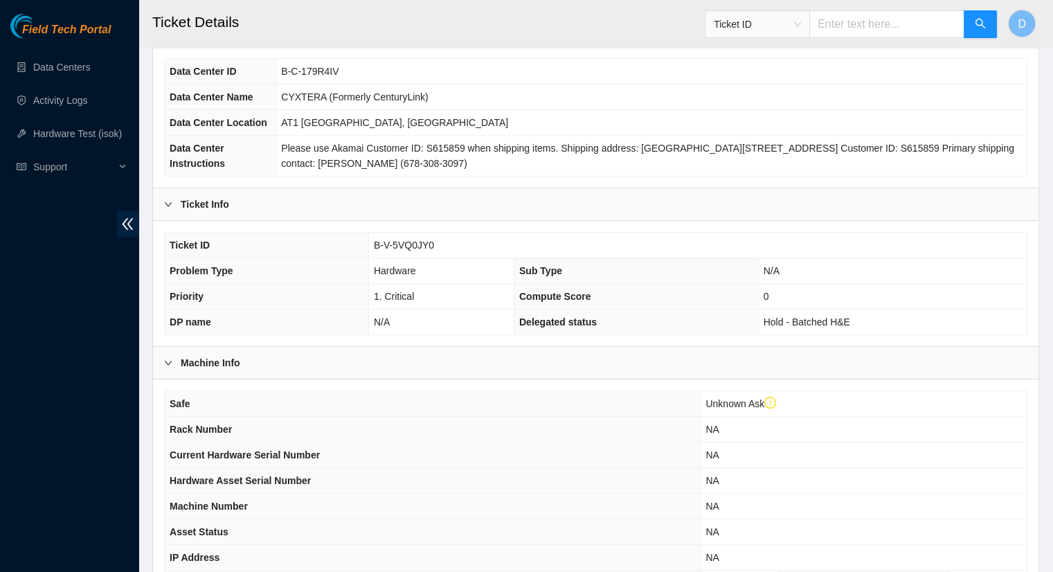
scroll to position [344, 0]
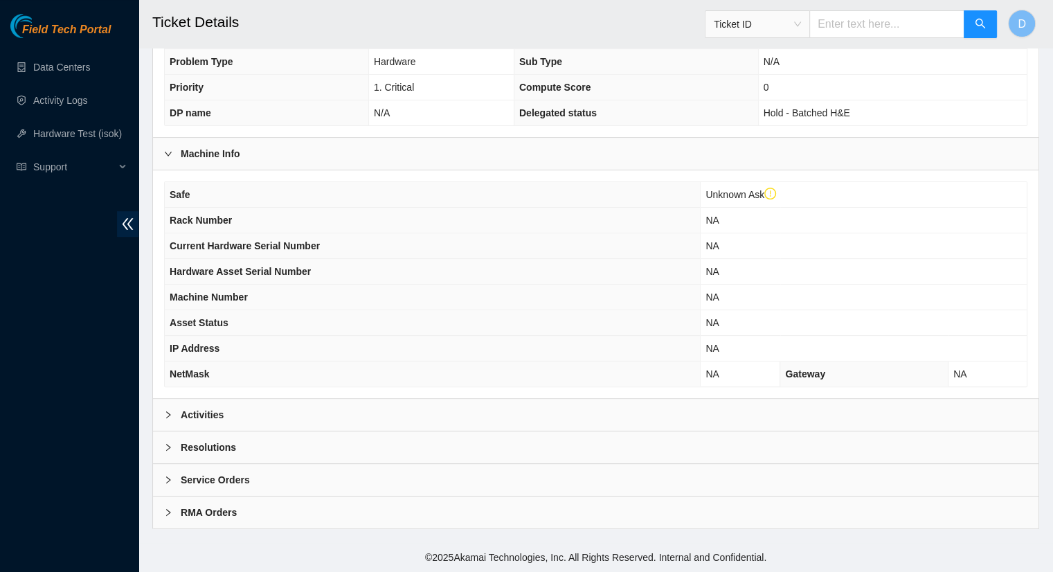
click at [264, 391] on div "Safe Unknown Ask Rack Number NA Current Hardware Serial Number NA Hardware Asse…" at bounding box center [595, 284] width 885 height 228
click at [256, 413] on div "Activities" at bounding box center [595, 415] width 885 height 32
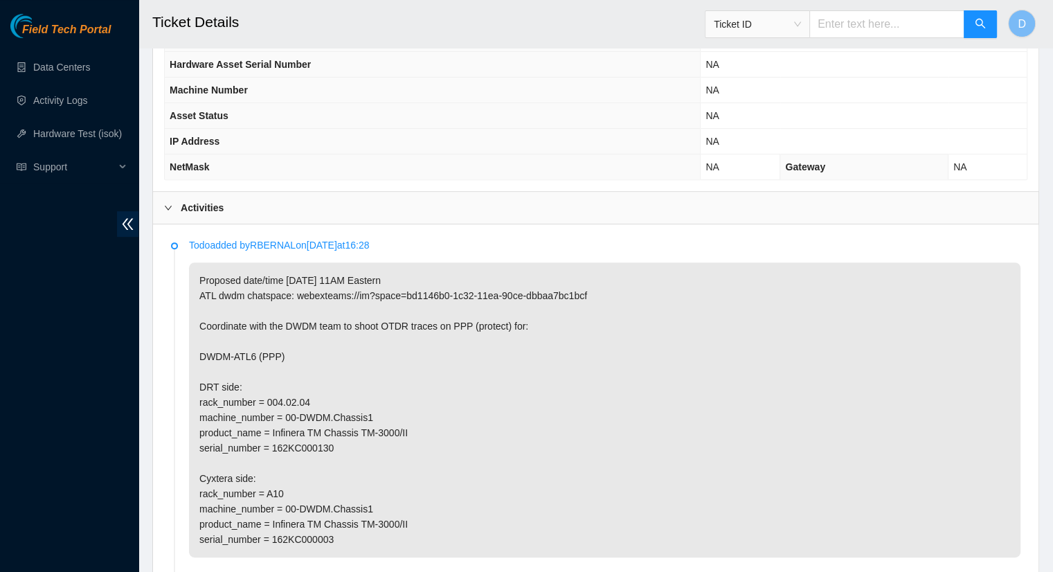
scroll to position [552, 0]
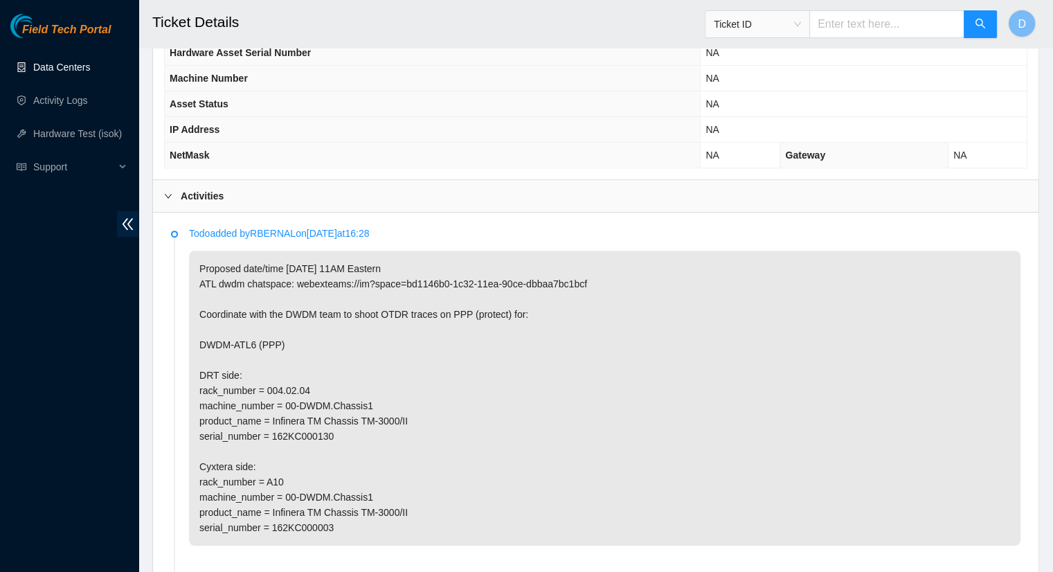
click at [72, 67] on link "Data Centers" at bounding box center [61, 67] width 57 height 11
